Goal: Book appointment/travel/reservation

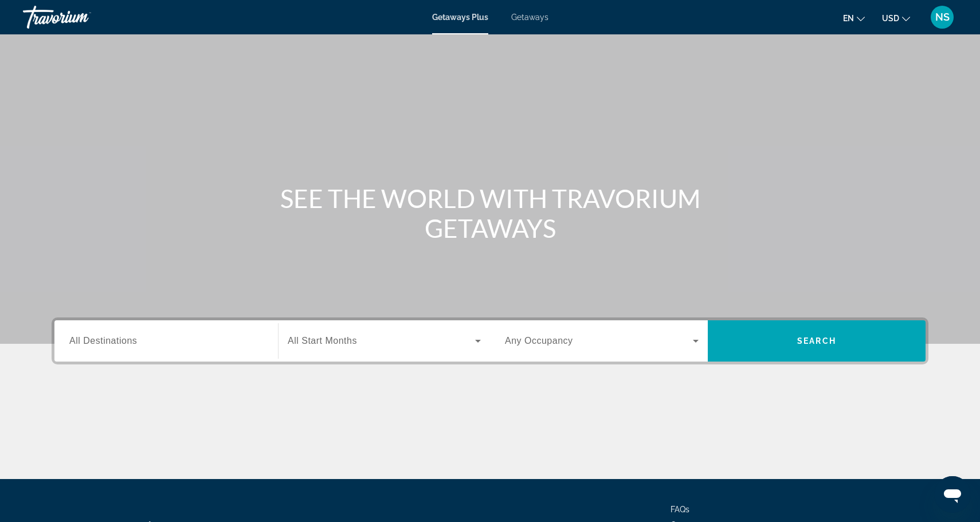
click at [198, 342] on input "Destination All Destinations" at bounding box center [166, 342] width 194 height 14
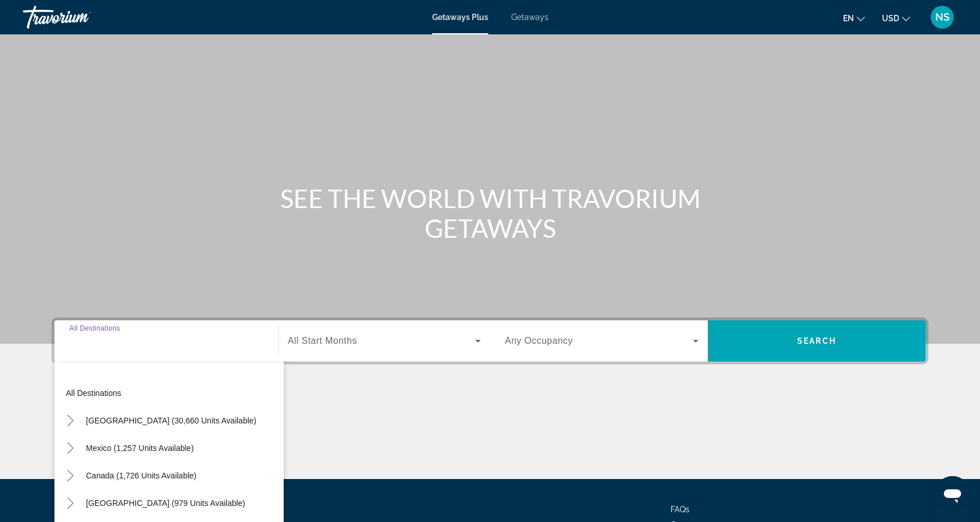
scroll to position [97, 0]
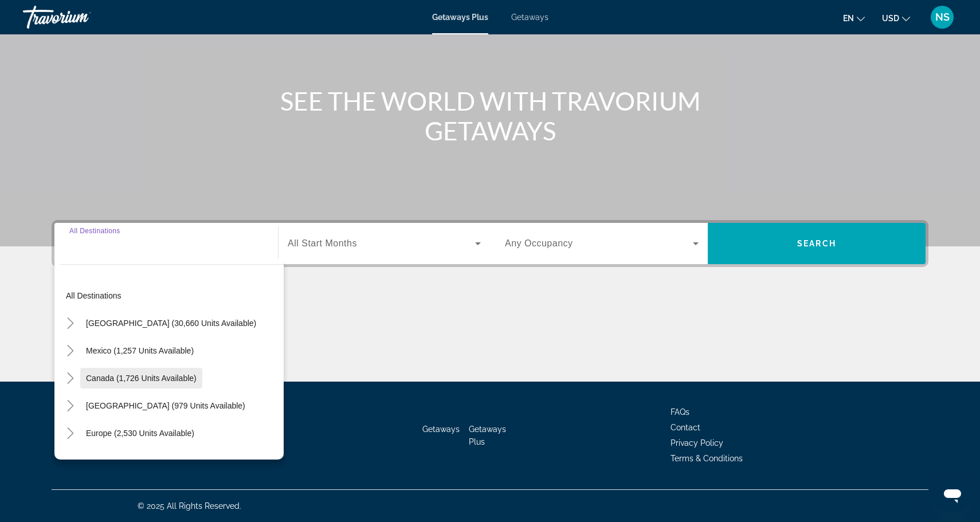
click at [174, 379] on span "Canada (1,726 units available)" at bounding box center [141, 378] width 111 height 9
type input "**********"
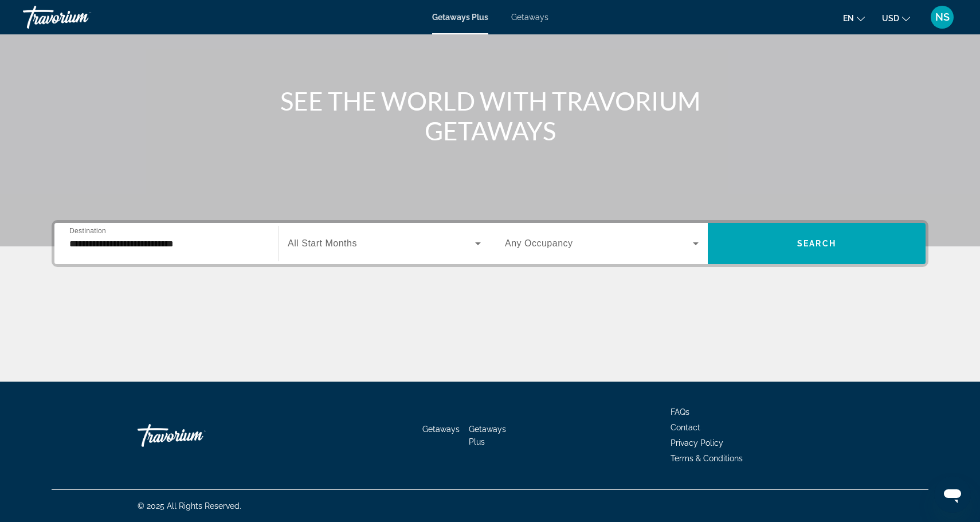
click at [629, 234] on div "Search widget" at bounding box center [602, 244] width 194 height 32
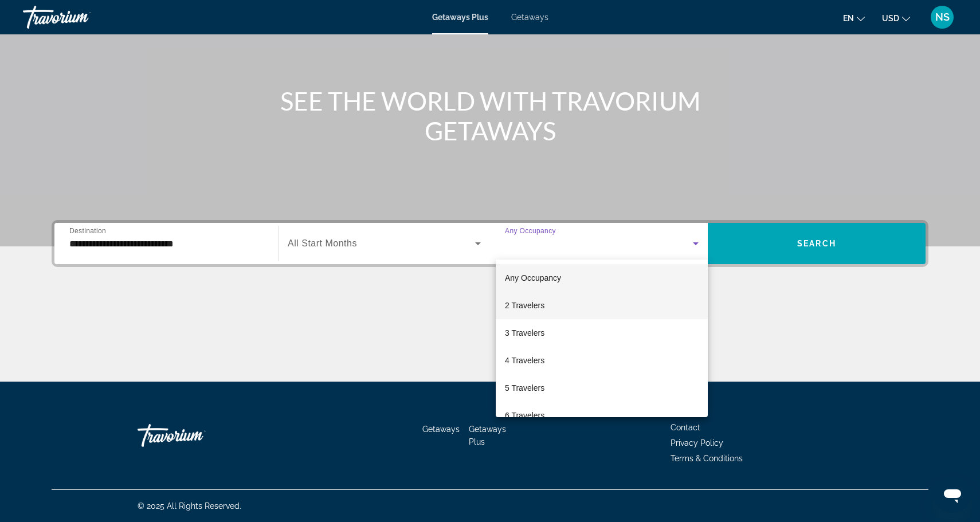
click at [573, 303] on mat-option "2 Travelers" at bounding box center [602, 306] width 212 height 28
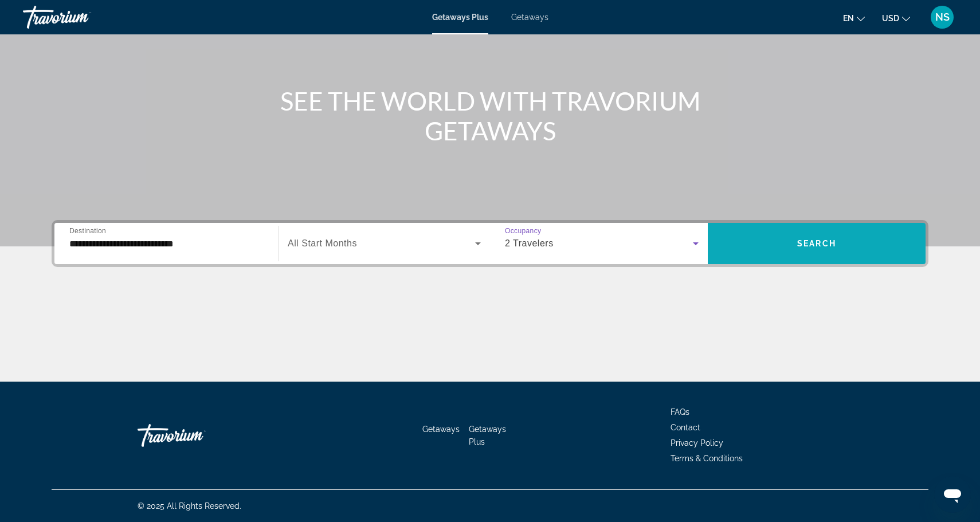
click at [812, 245] on span "Search" at bounding box center [816, 243] width 39 height 9
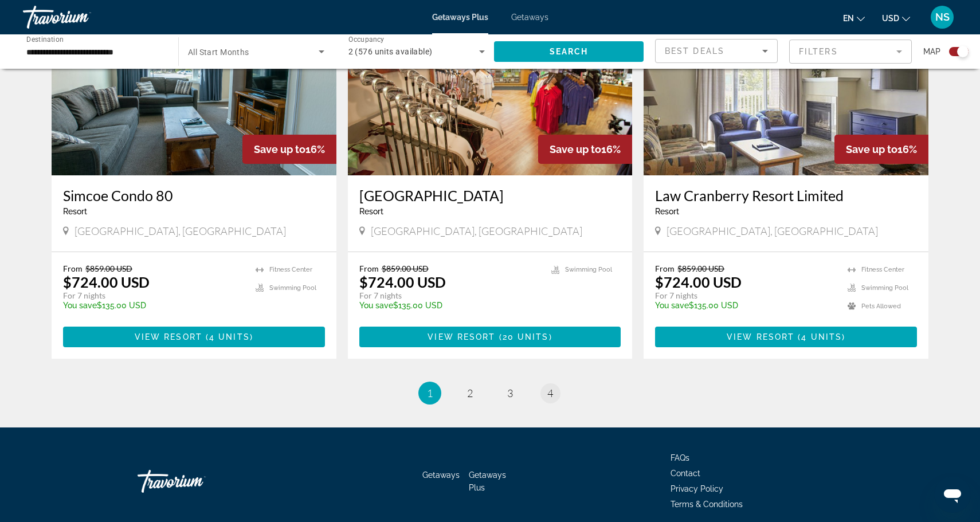
scroll to position [1688, 0]
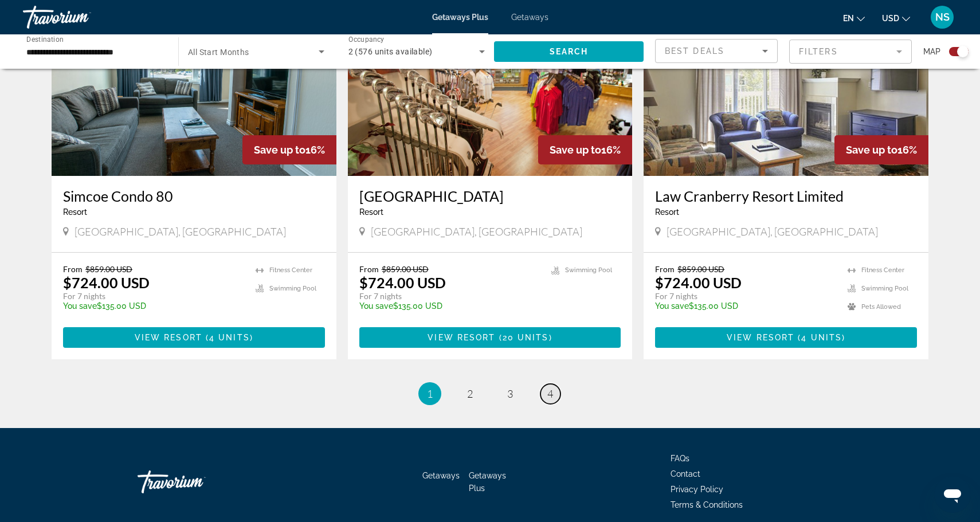
click at [549, 388] on span "4" at bounding box center [550, 394] width 6 height 13
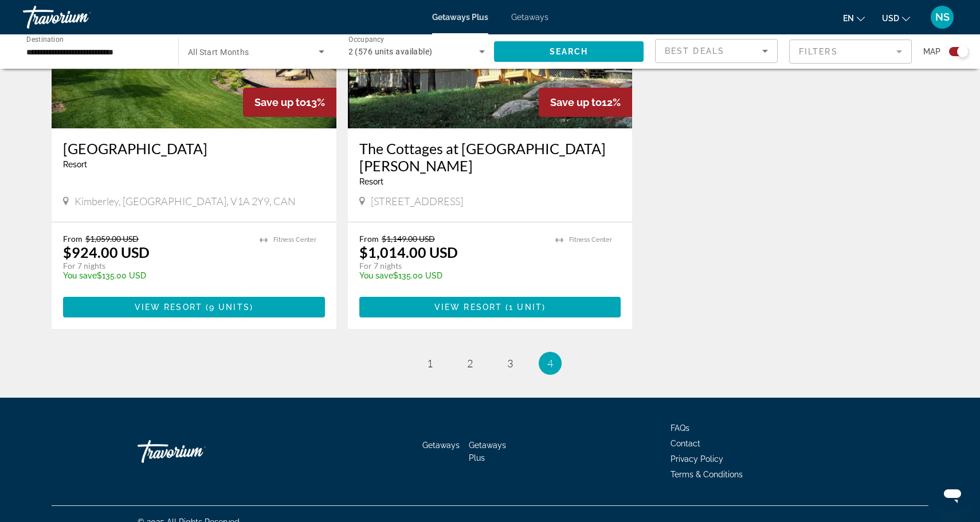
scroll to position [519, 0]
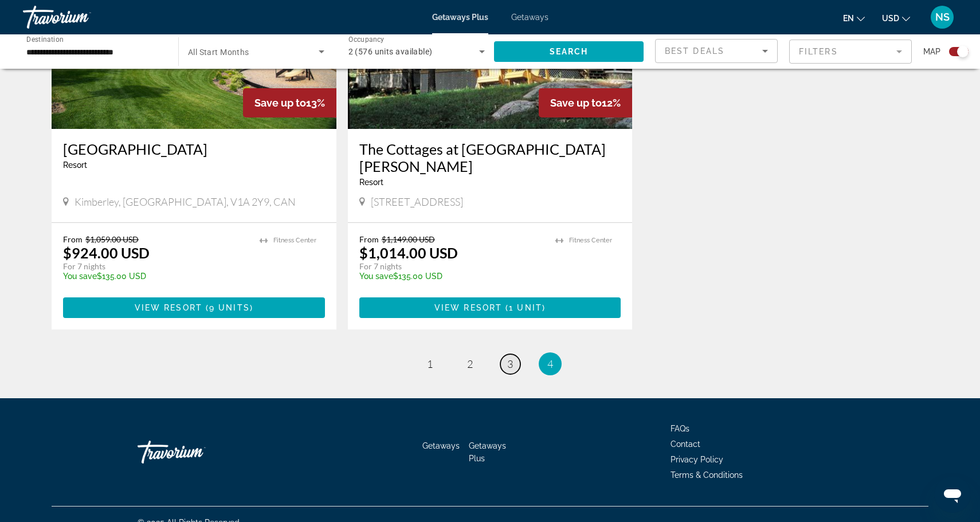
click at [513, 358] on span "3" at bounding box center [510, 364] width 6 height 13
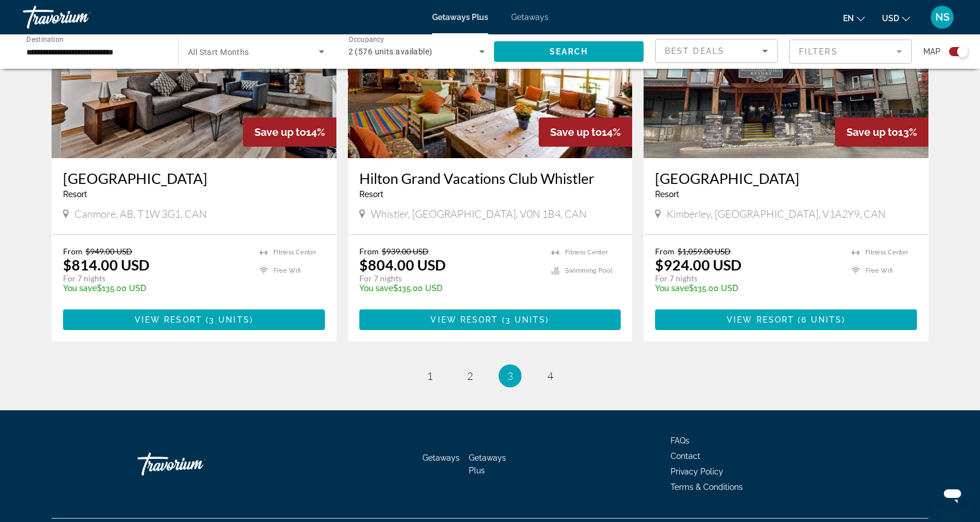
scroll to position [1723, 0]
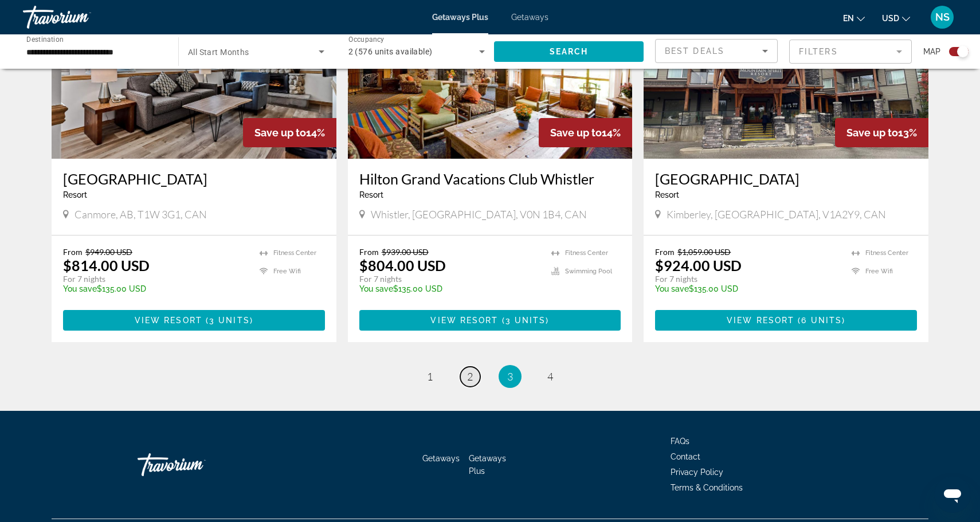
click at [469, 370] on span "2" at bounding box center [470, 376] width 6 height 13
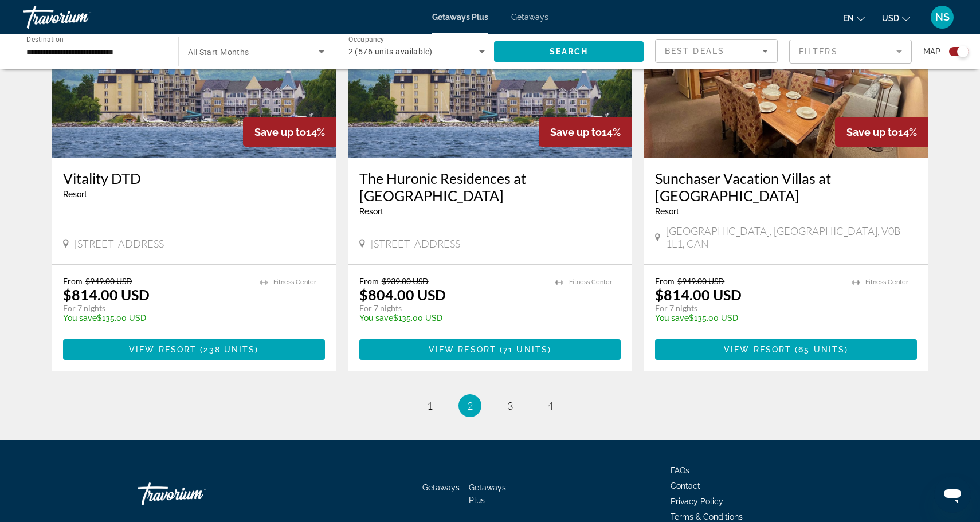
scroll to position [1705, 0]
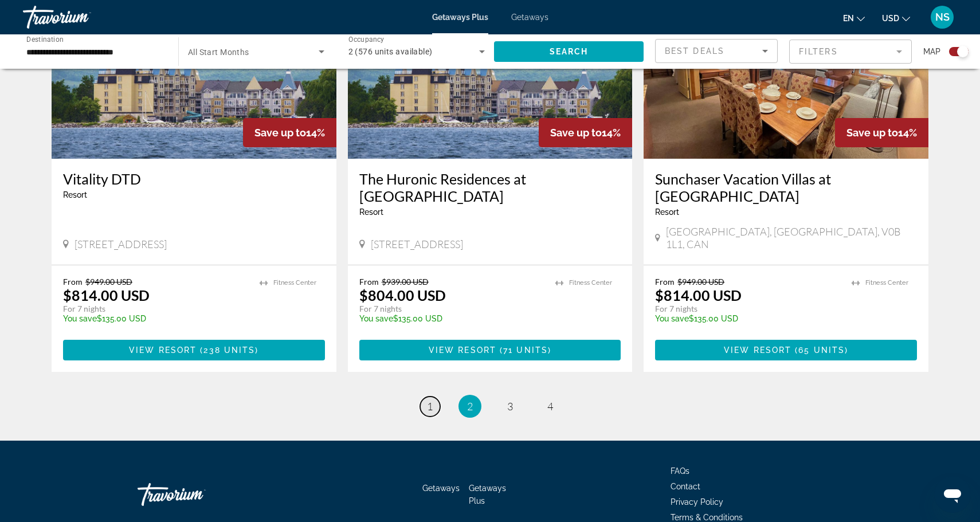
click at [431, 400] on span "1" at bounding box center [430, 406] width 6 height 13
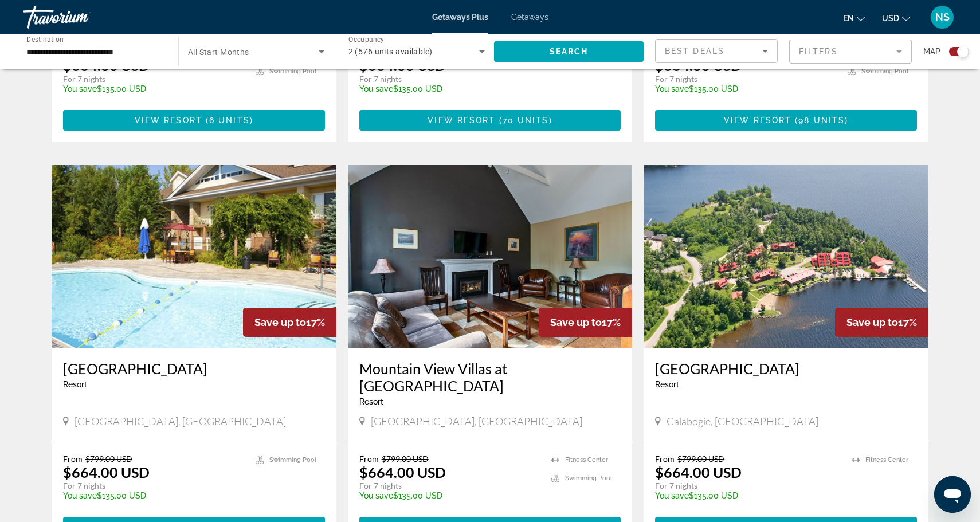
scroll to position [706, 0]
drag, startPoint x: 447, startPoint y: 438, endPoint x: 392, endPoint y: 426, distance: 56.3
click at [390, 454] on div "From $799.00 USD $664.00 USD For 7 nights You save $135.00 USD temp" at bounding box center [449, 481] width 181 height 54
click at [554, 397] on div "Resort - This is an adults only resort" at bounding box center [490, 401] width 262 height 9
click at [482, 225] on img "Main content" at bounding box center [490, 256] width 285 height 183
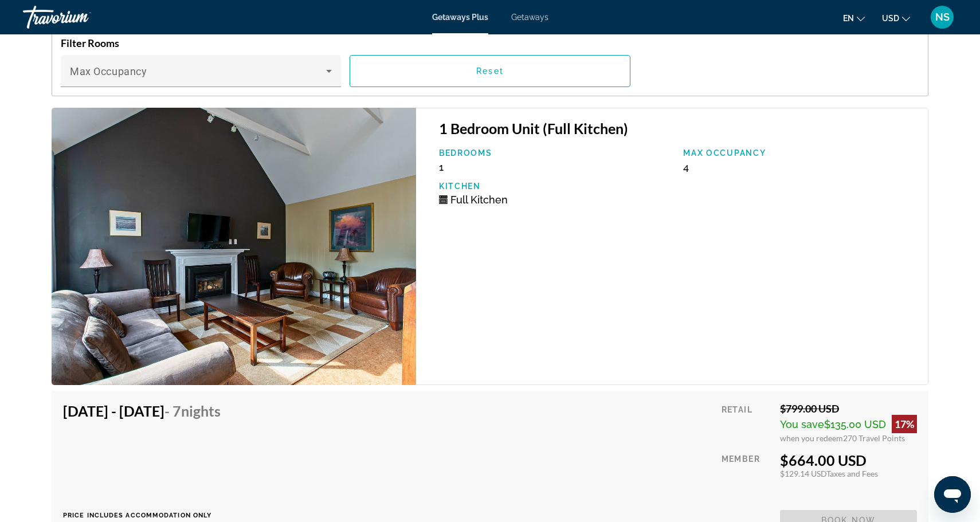
scroll to position [2082, 0]
